Goal: Task Accomplishment & Management: Manage account settings

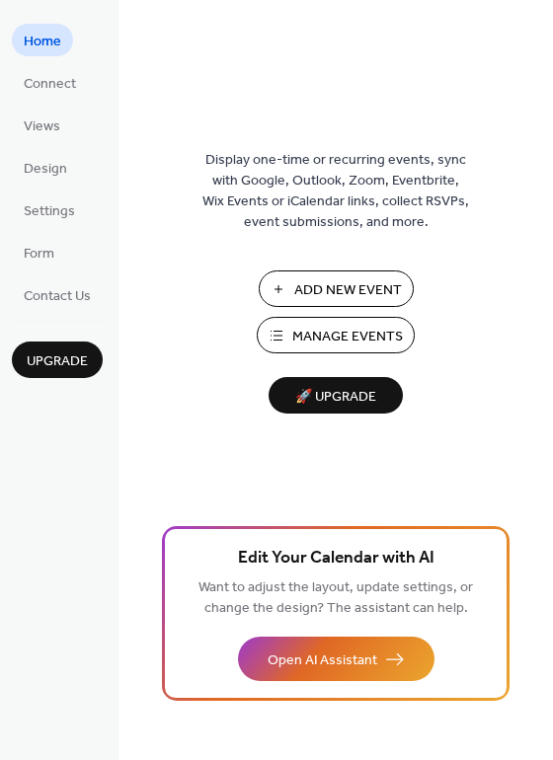
click at [343, 337] on span "Manage Events" at bounding box center [347, 337] width 111 height 21
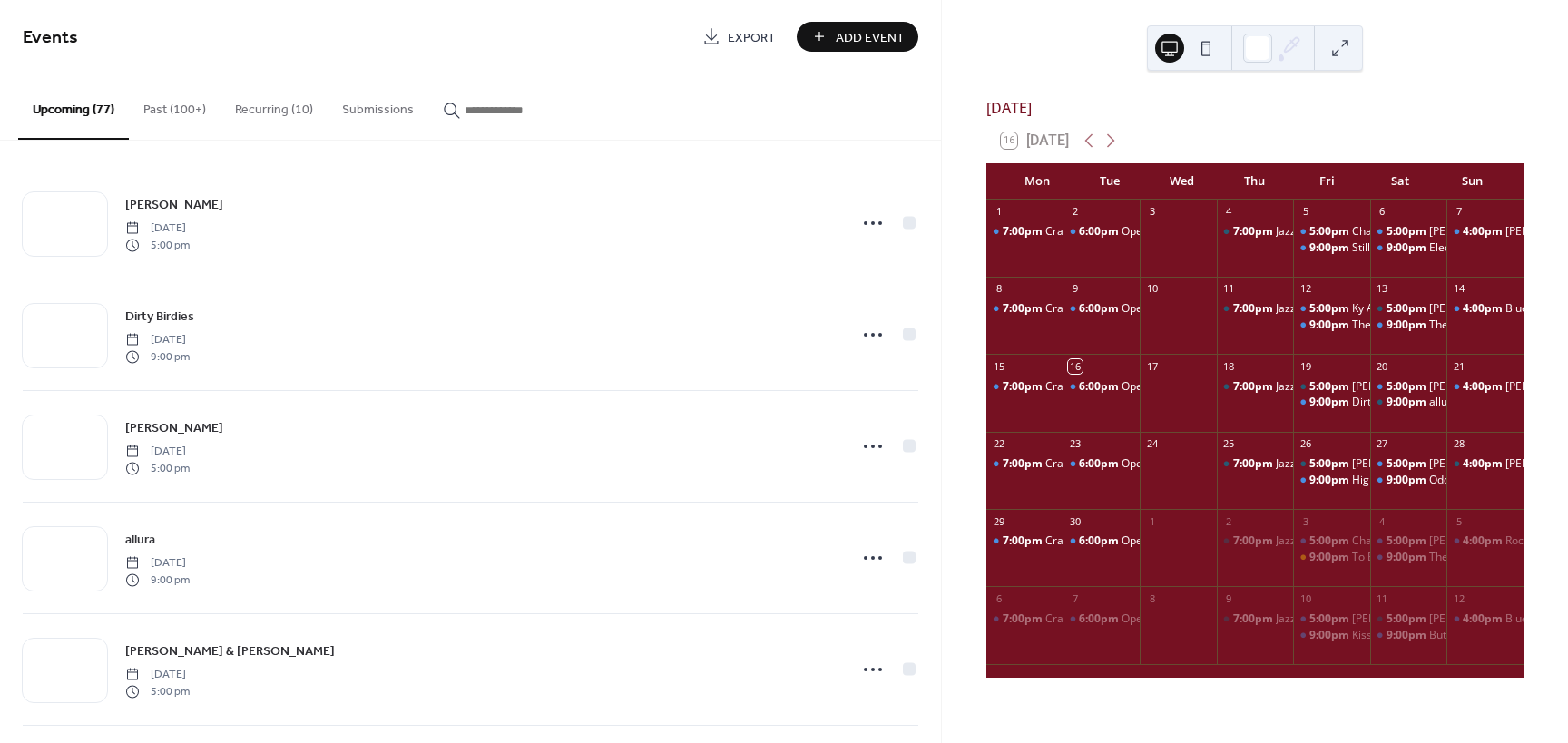
click at [504, 104] on input "button" at bounding box center [519, 110] width 109 height 19
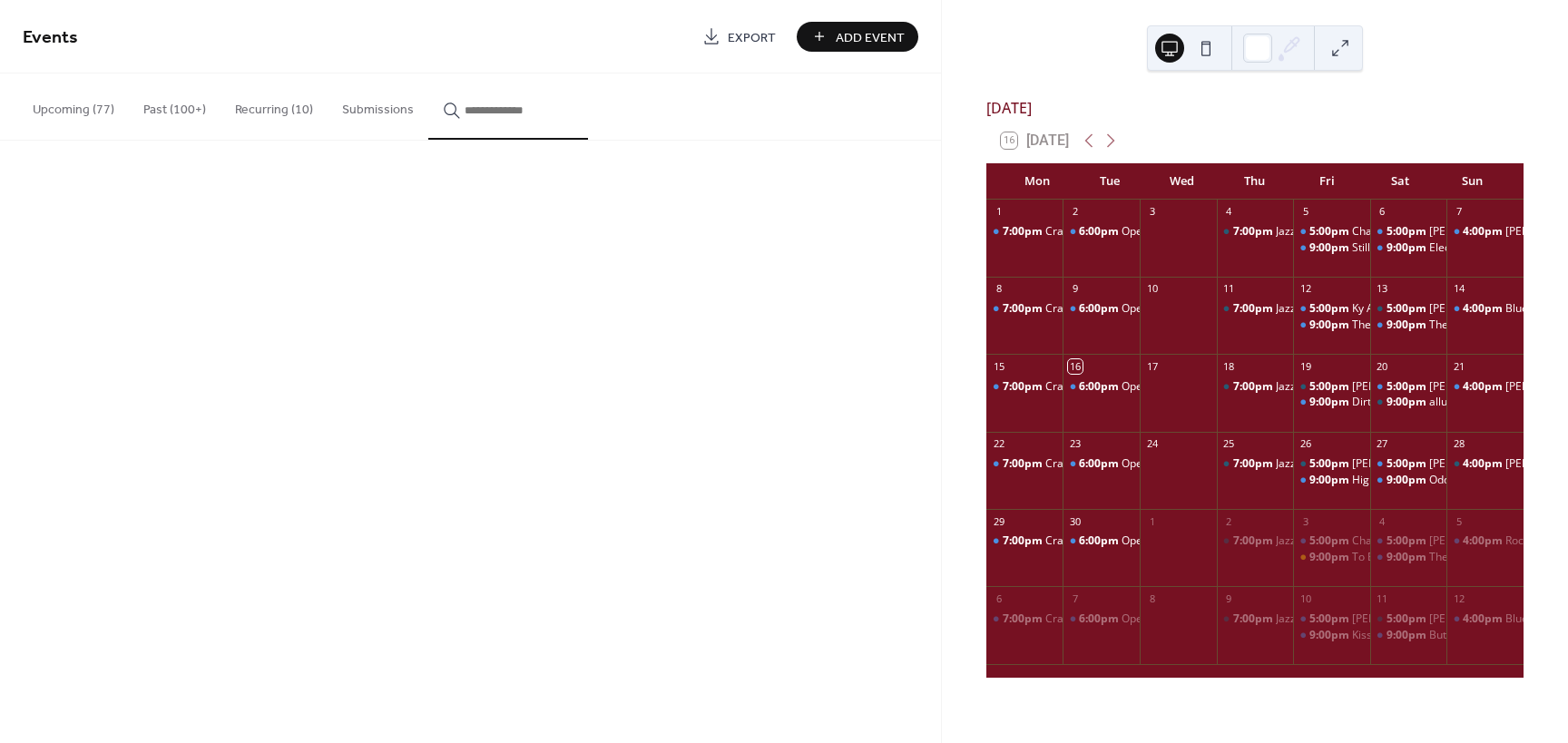
click at [504, 104] on input "button" at bounding box center [519, 110] width 109 height 19
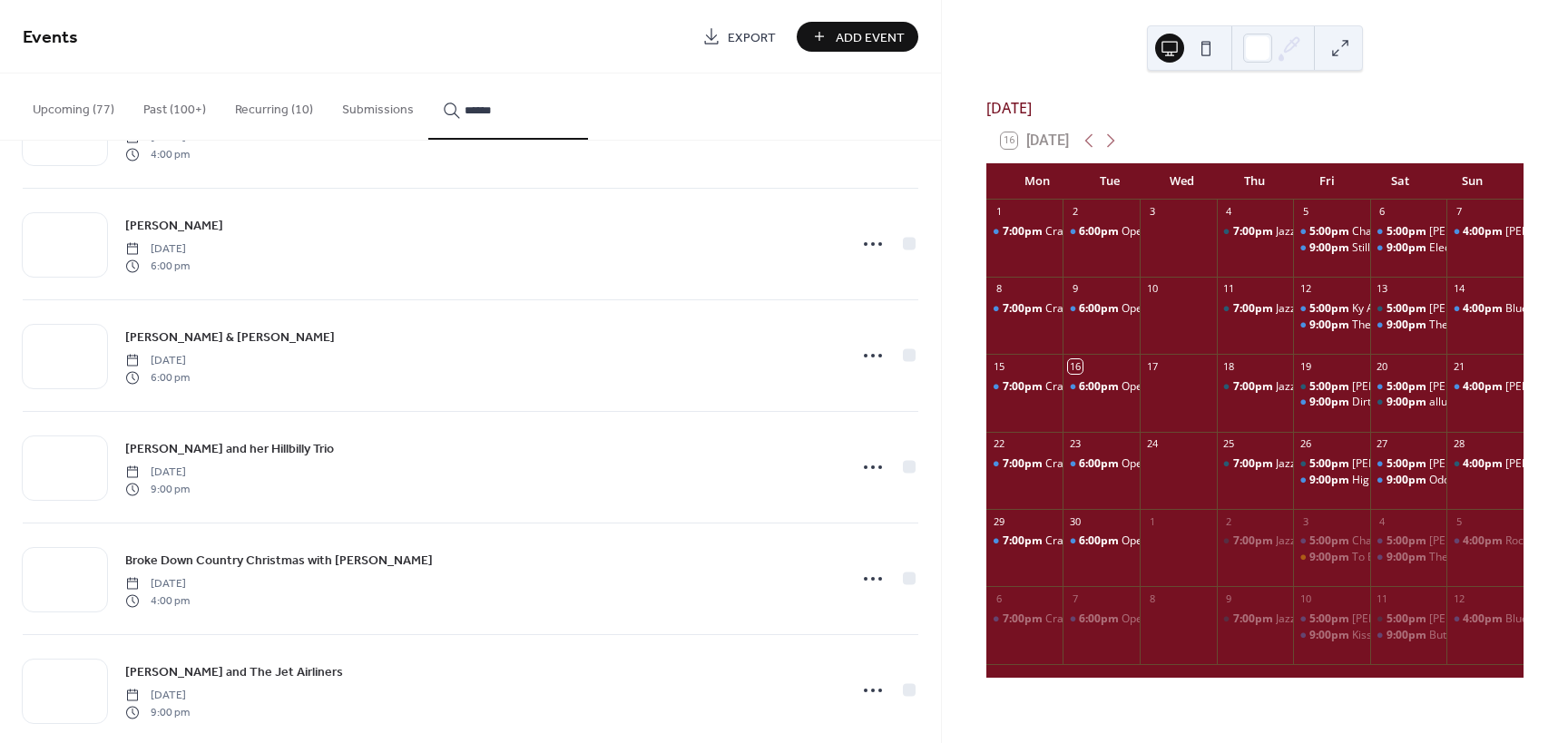
scroll to position [120, 0]
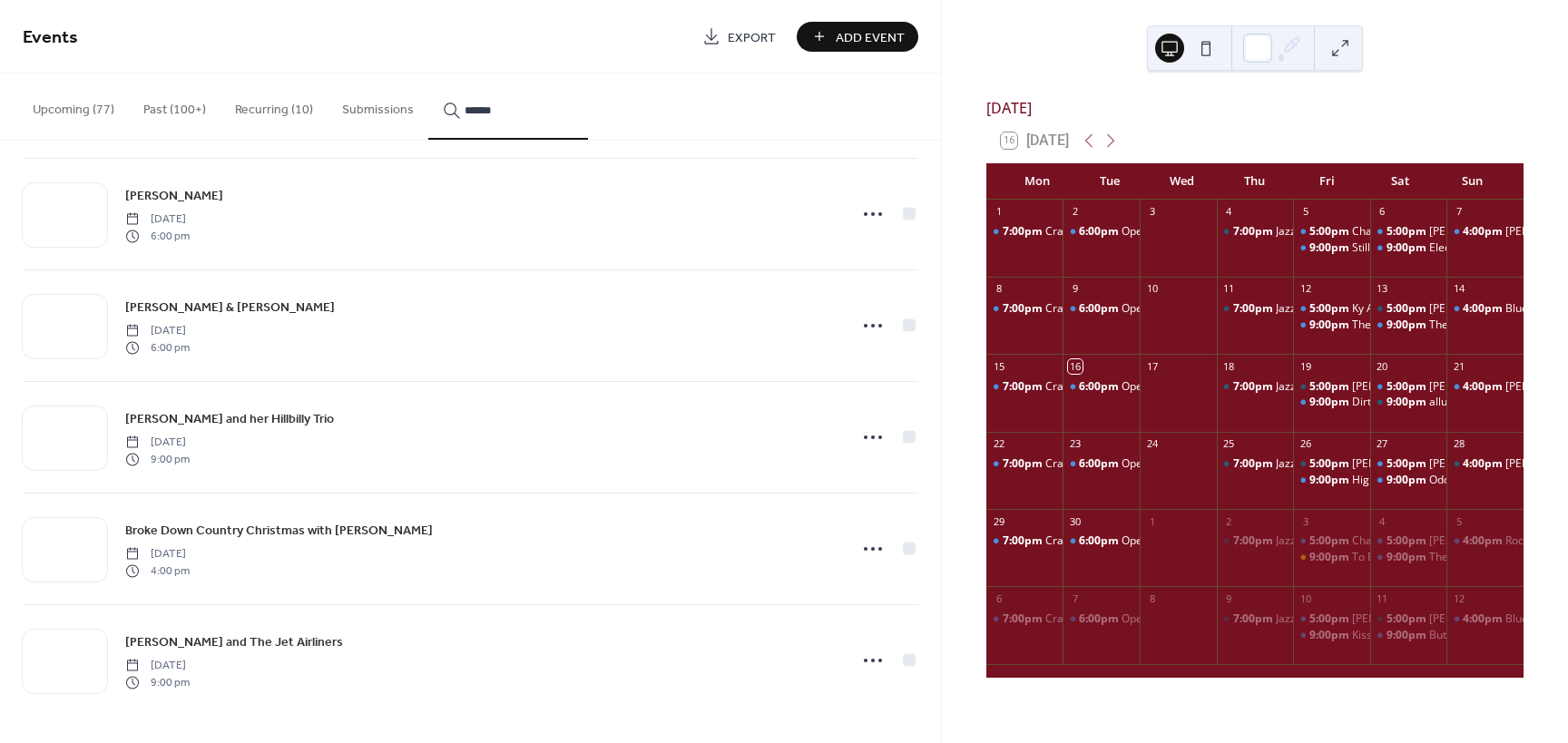
type input "******"
click at [869, 660] on icon at bounding box center [874, 661] width 29 height 29
click at [828, 576] on span "Duplicate" at bounding box center [841, 578] width 48 height 19
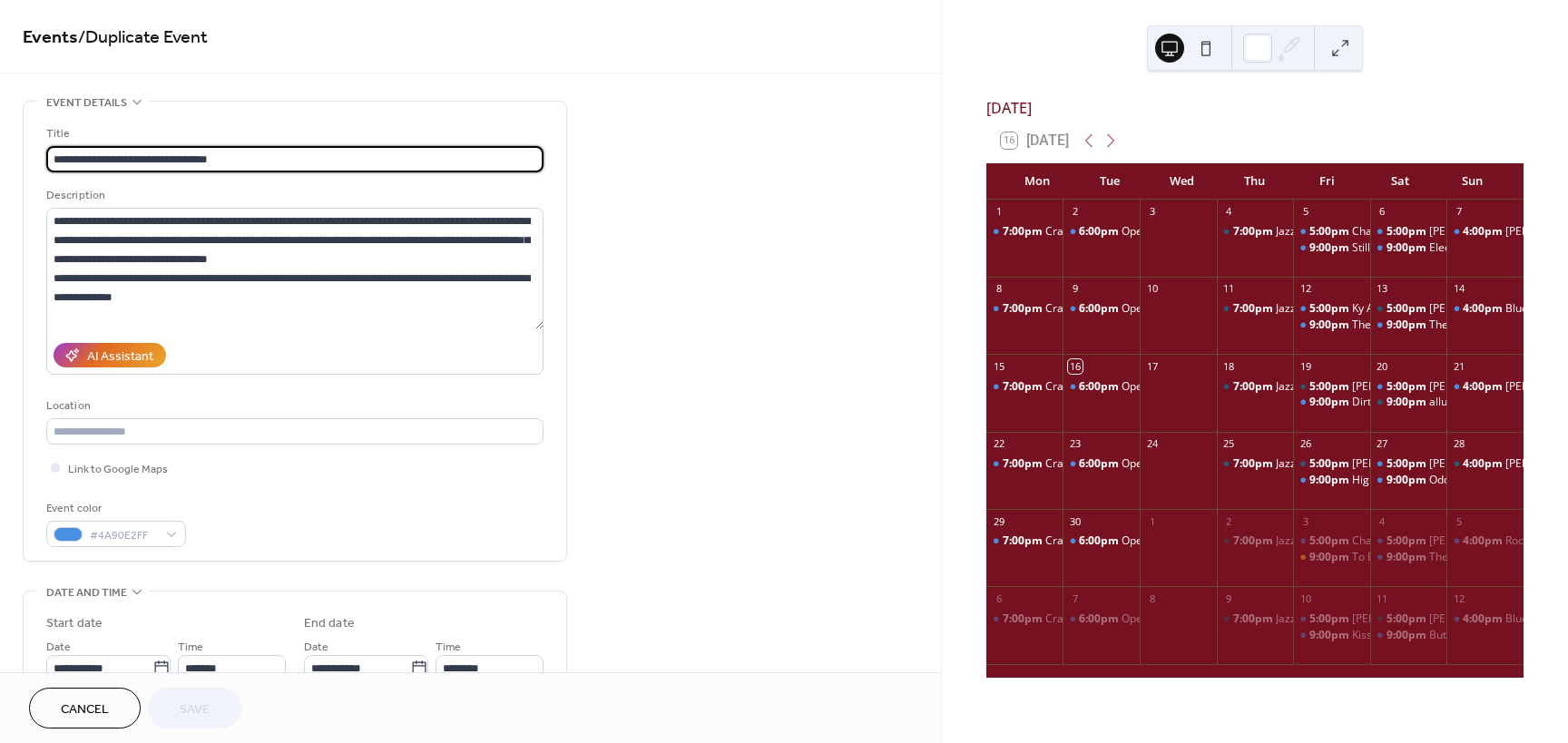
scroll to position [272, 0]
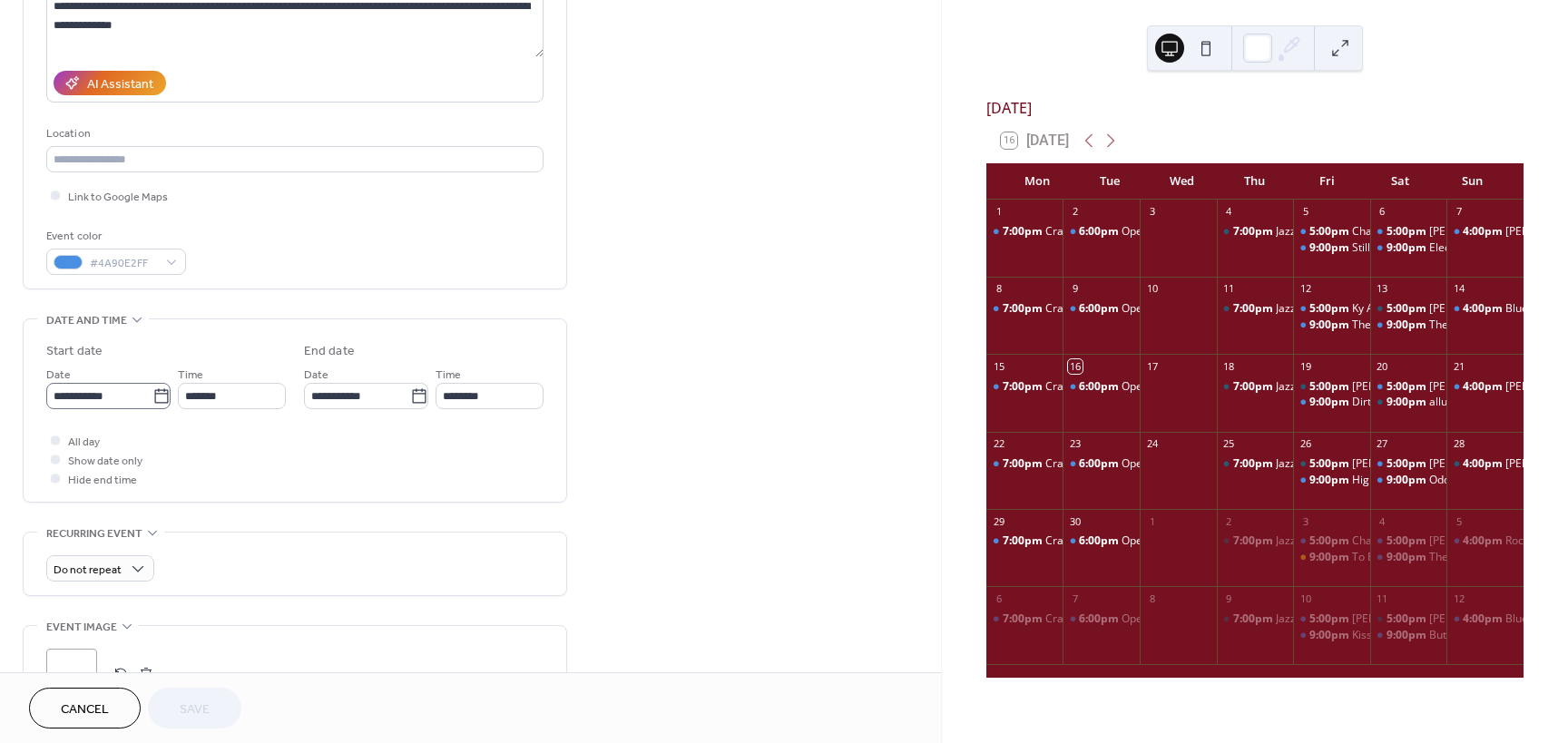
click at [155, 394] on icon at bounding box center [161, 395] width 14 height 15
click at [150, 394] on input "**********" at bounding box center [98, 395] width 106 height 27
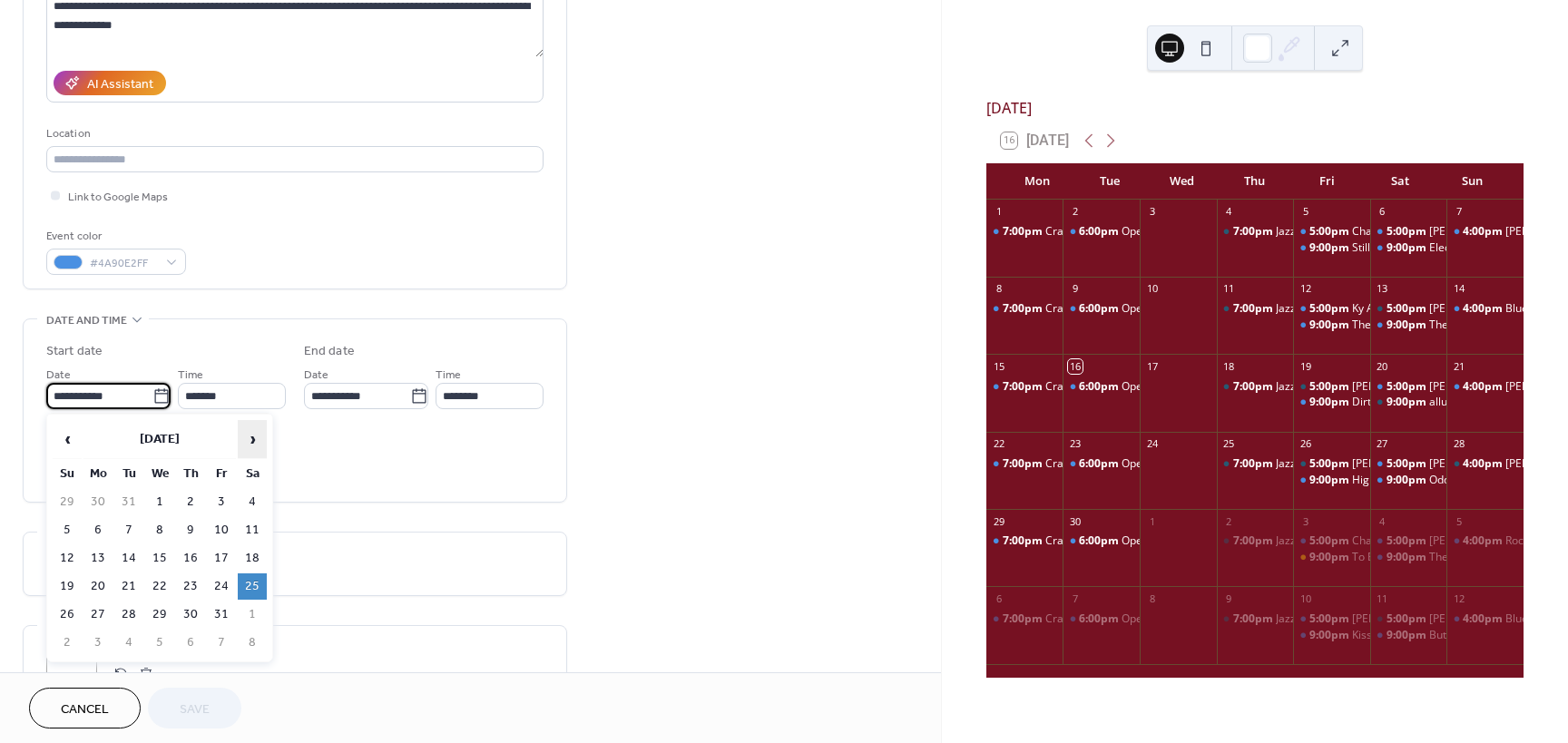
click at [251, 446] on span "›" at bounding box center [253, 439] width 28 height 36
click at [250, 446] on span "›" at bounding box center [253, 439] width 28 height 36
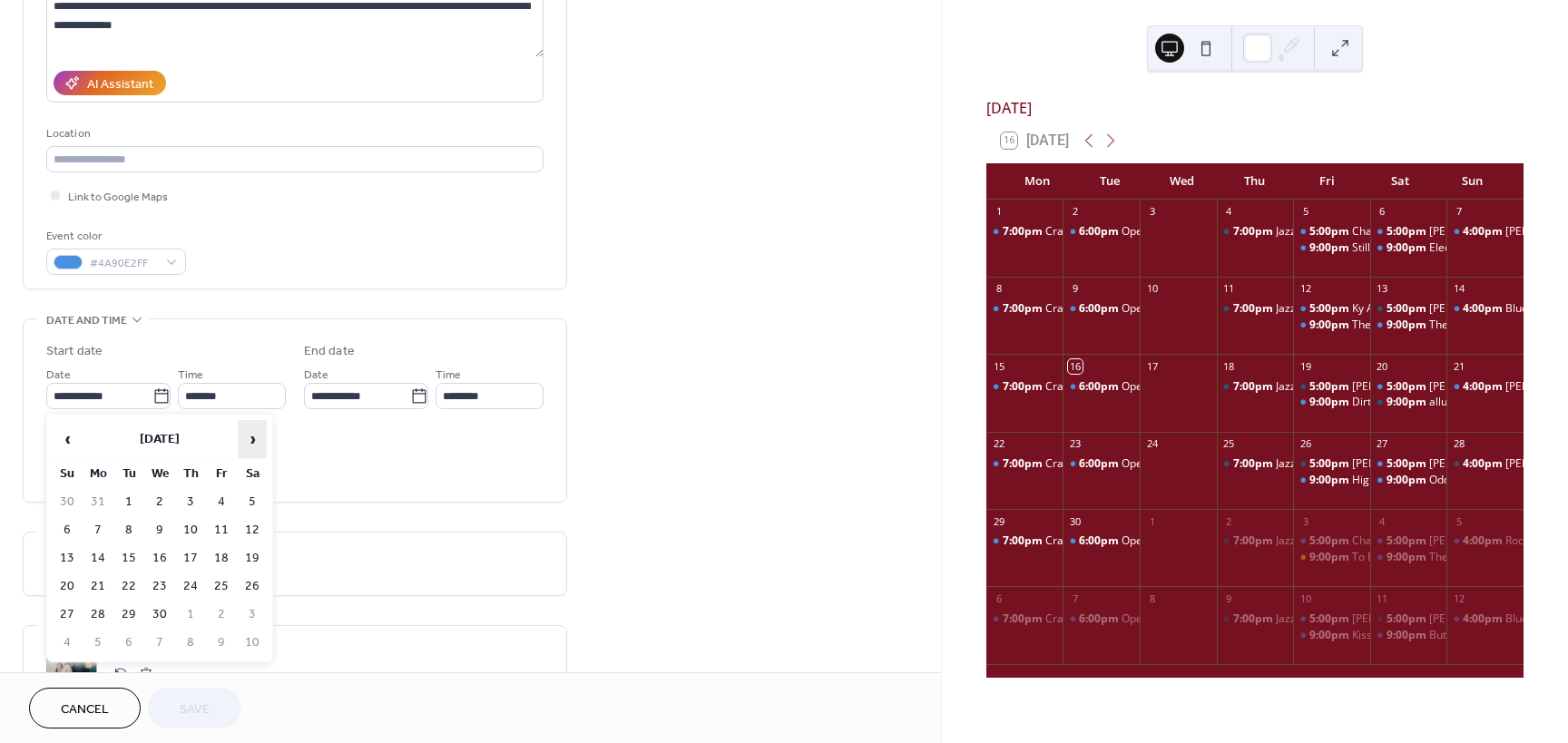
click at [250, 446] on span "›" at bounding box center [253, 439] width 28 height 36
click at [249, 445] on span "›" at bounding box center [253, 439] width 28 height 36
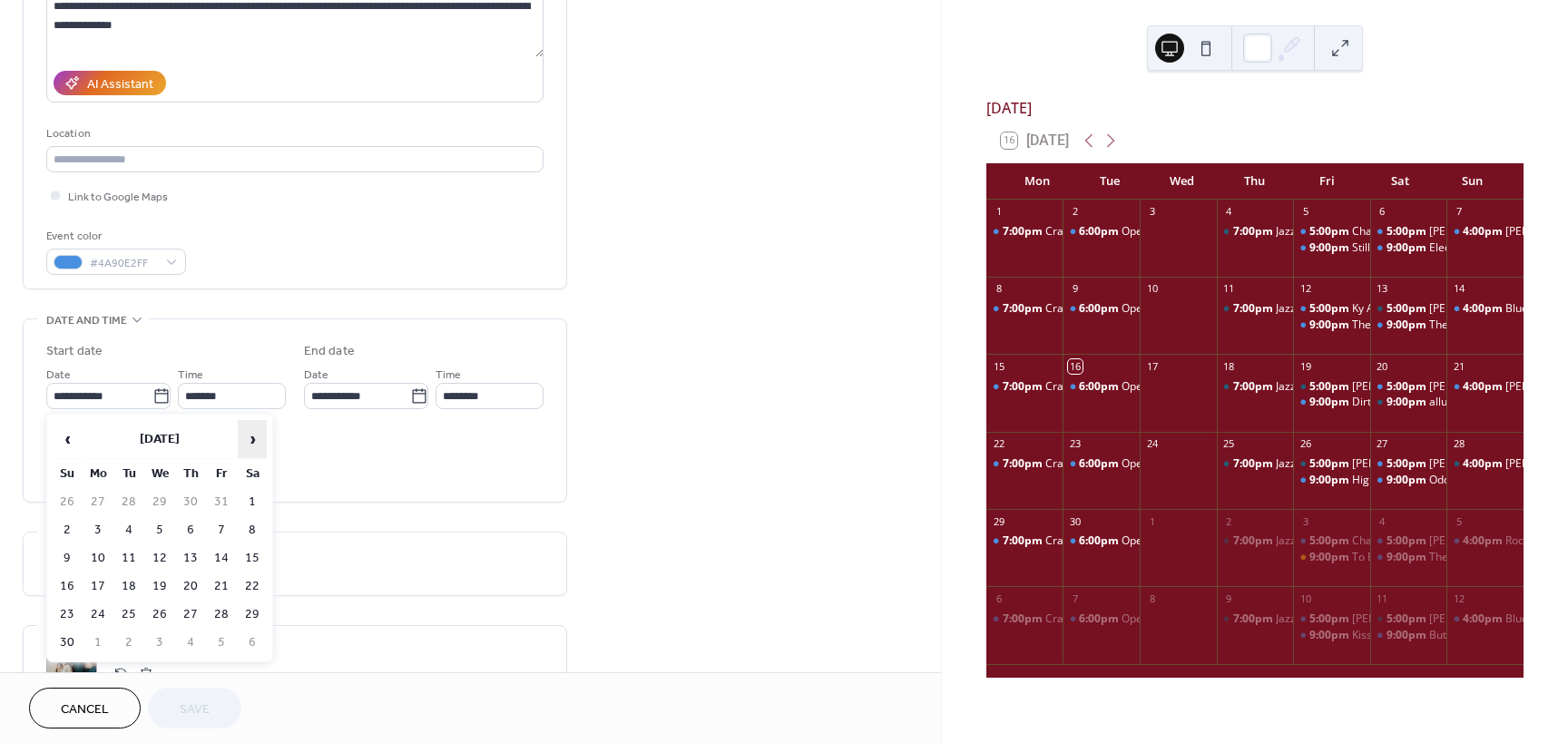
click at [249, 445] on span "›" at bounding box center [253, 439] width 28 height 36
click at [222, 526] on td "12" at bounding box center [222, 531] width 29 height 27
type input "**********"
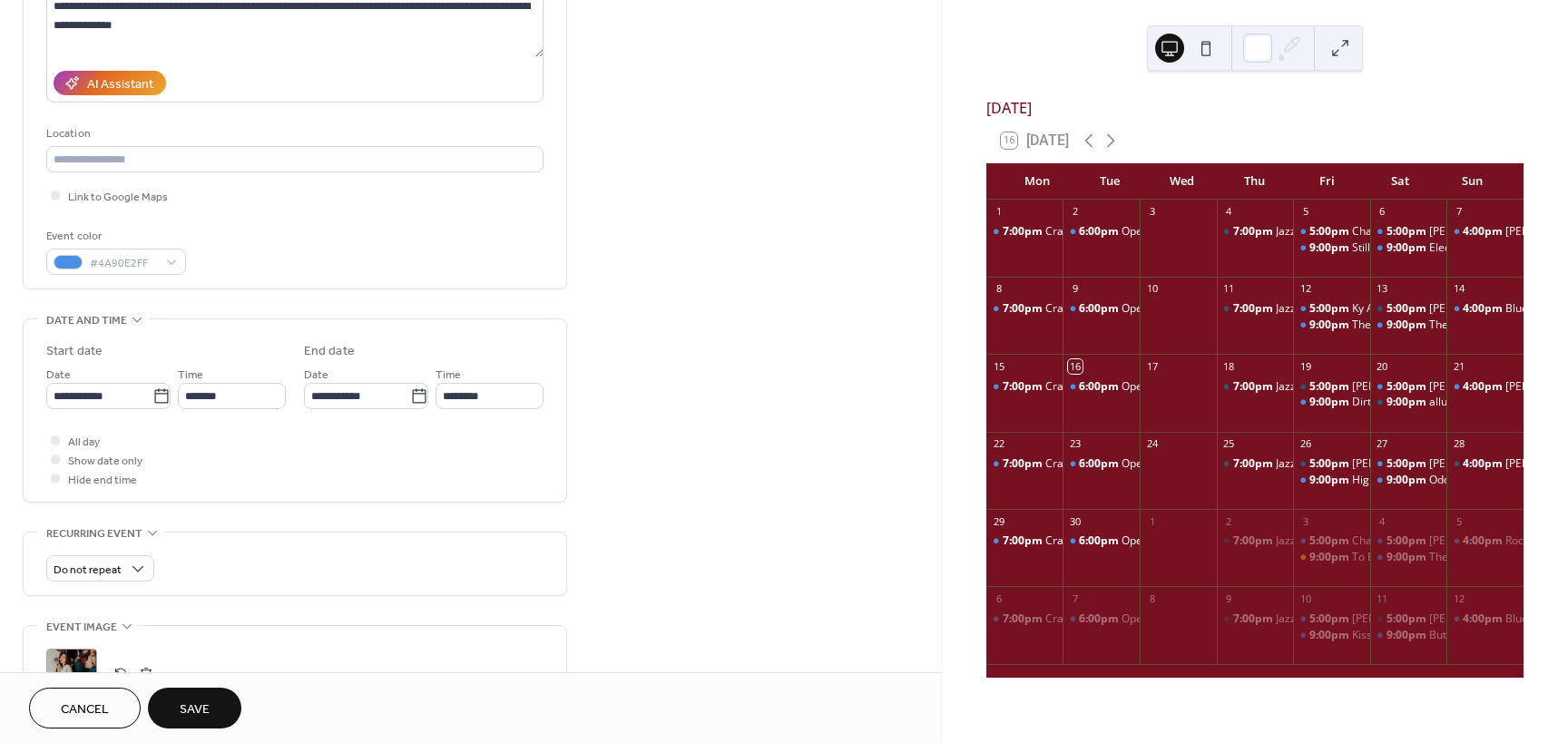
scroll to position [453, 0]
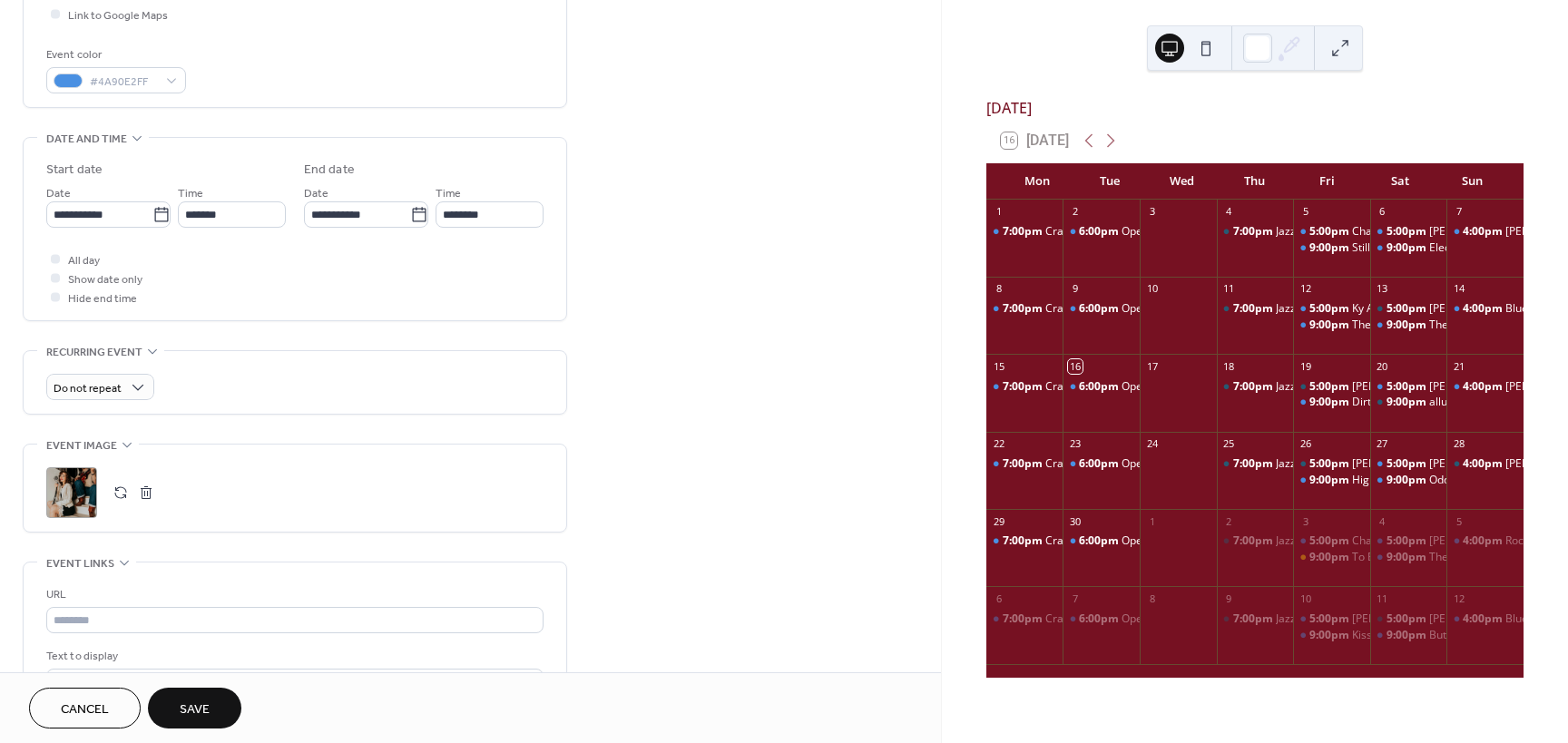
click at [76, 490] on div ";" at bounding box center [71, 492] width 51 height 51
click at [222, 709] on button "Save" at bounding box center [195, 708] width 94 height 40
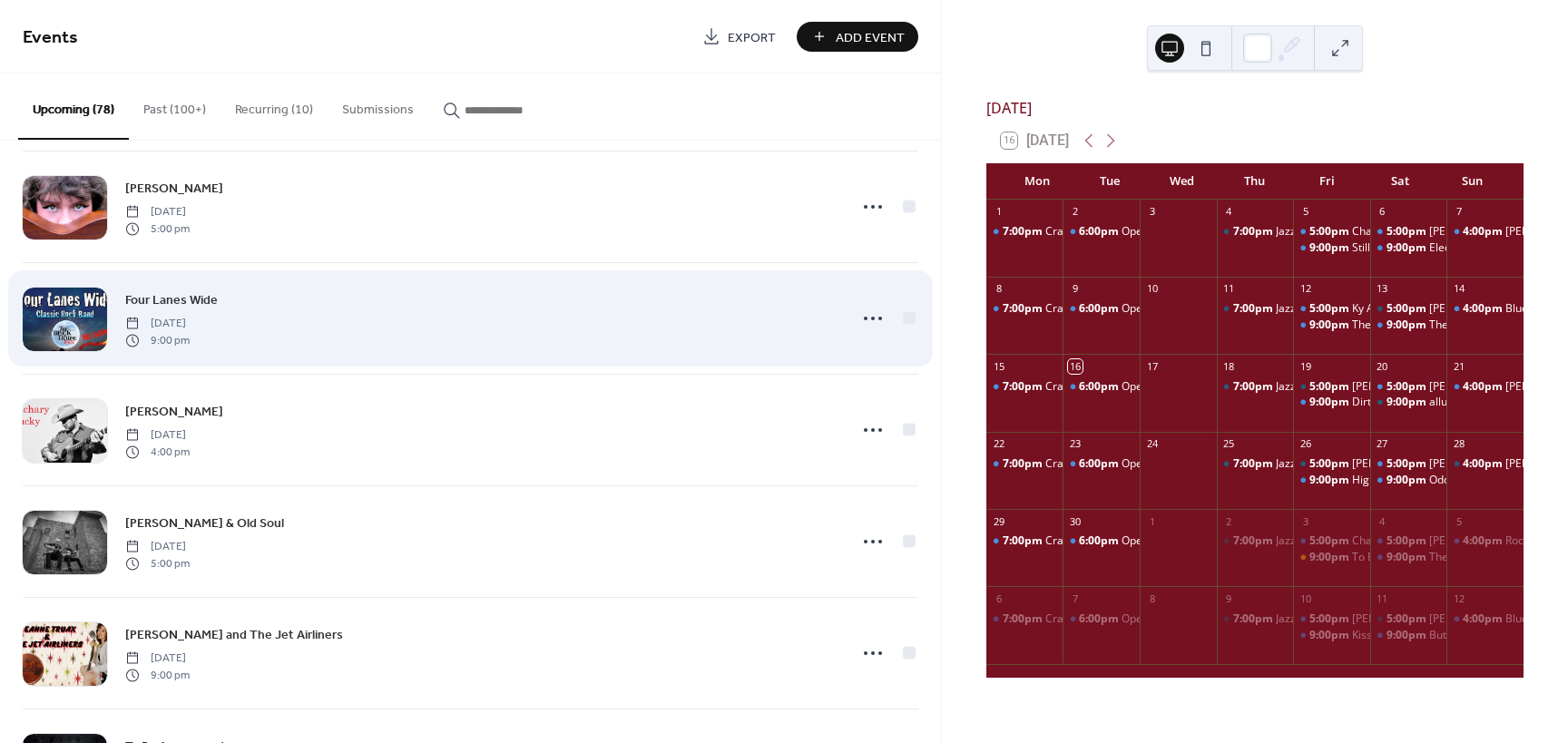
scroll to position [5576, 0]
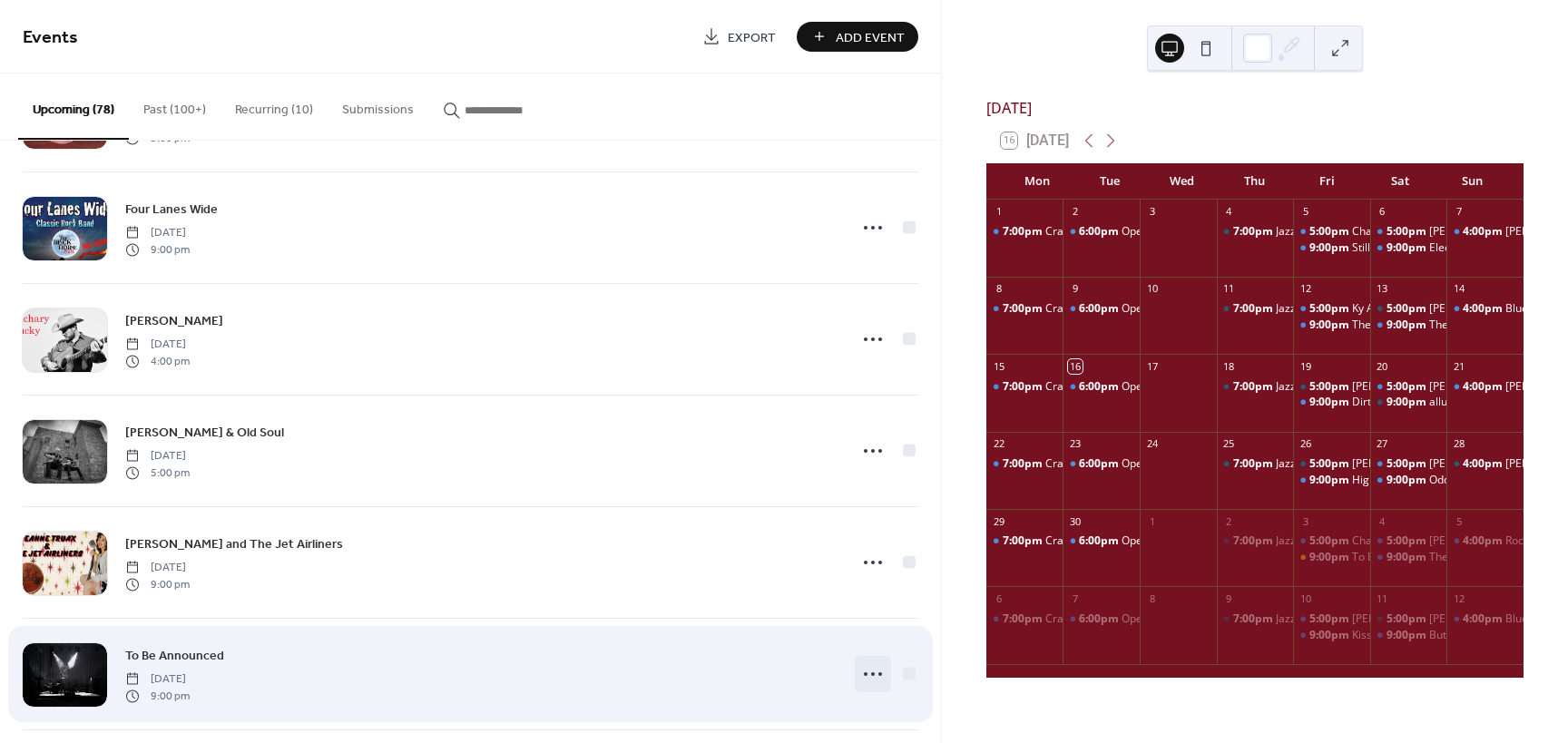
click at [865, 669] on icon at bounding box center [874, 674] width 29 height 29
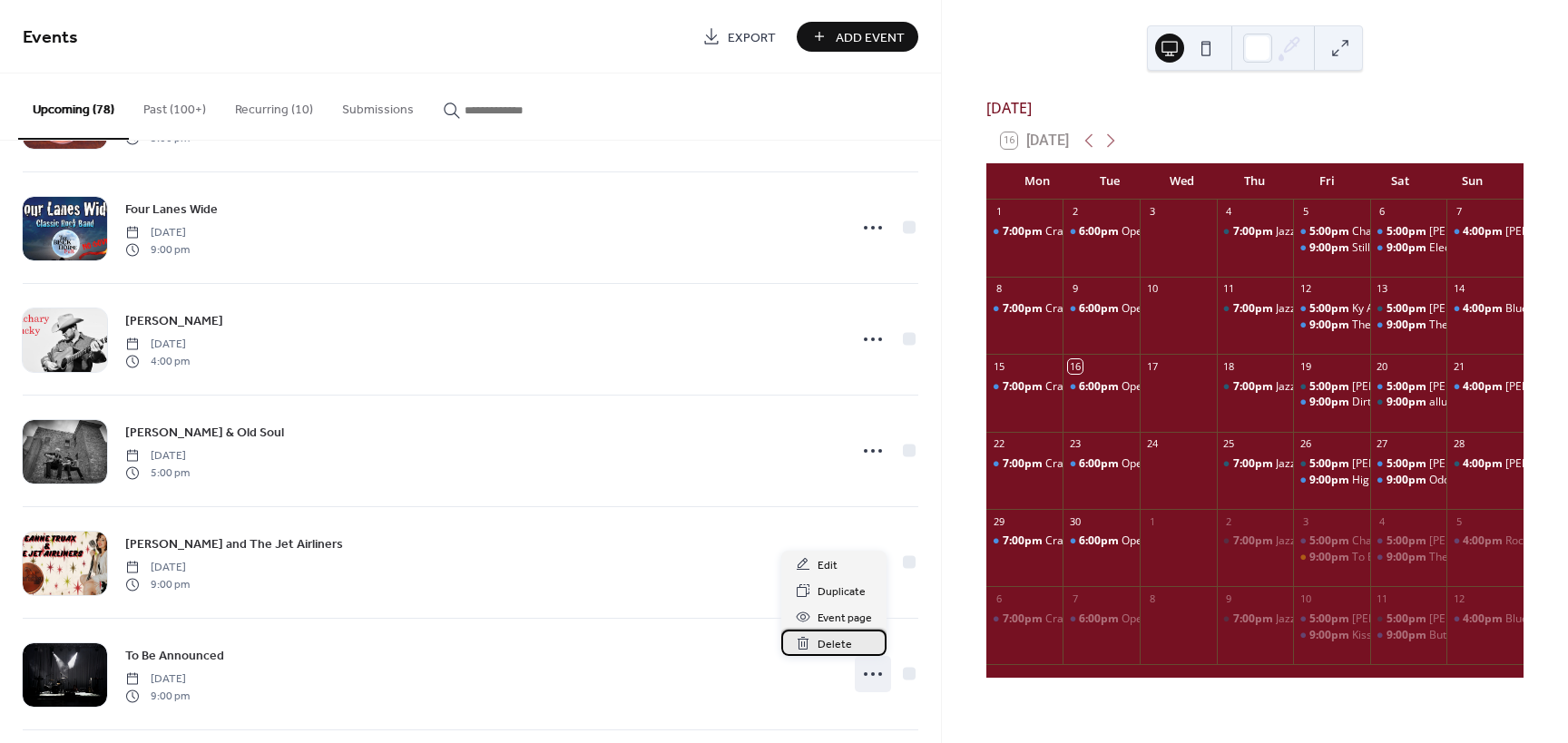
click at [845, 637] on span "Delete" at bounding box center [835, 645] width 35 height 19
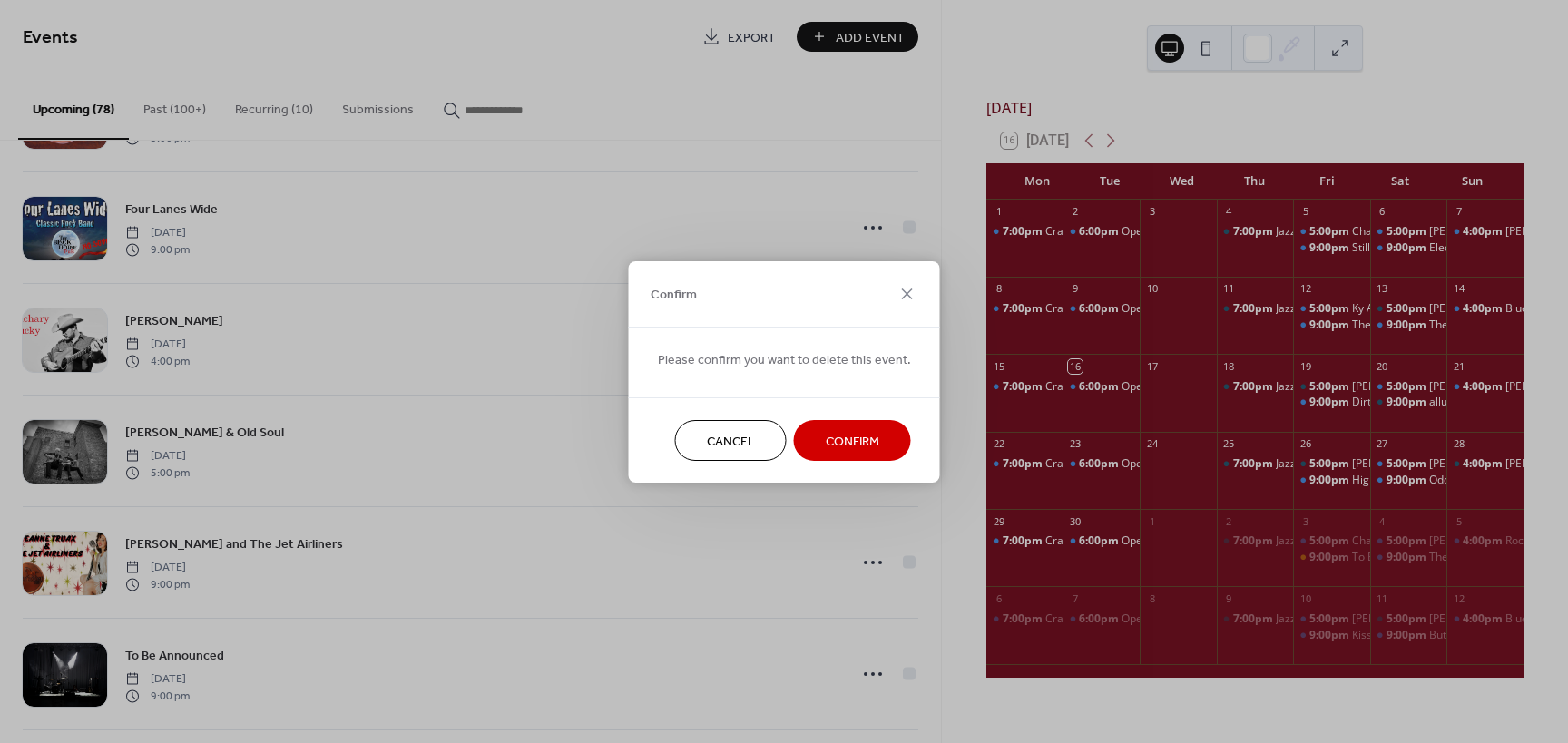
click at [836, 436] on span "Confirm" at bounding box center [853, 441] width 53 height 19
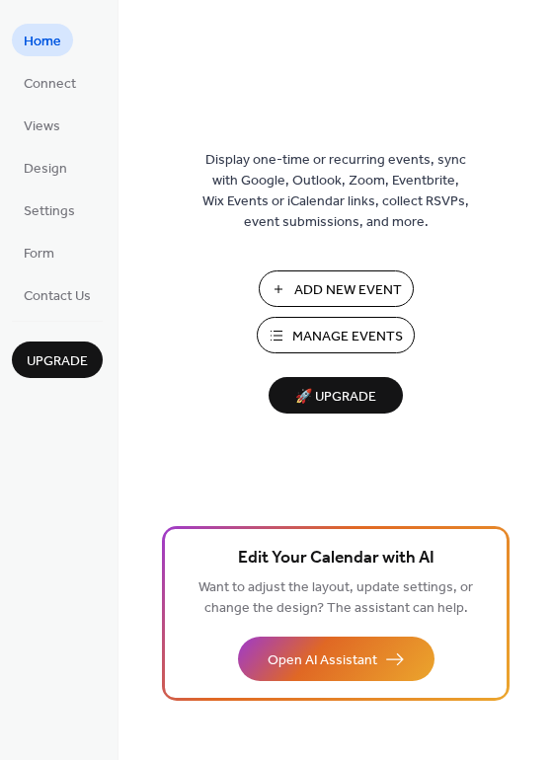
click at [336, 341] on span "Manage Events" at bounding box center [347, 337] width 111 height 21
